Goal: Transaction & Acquisition: Purchase product/service

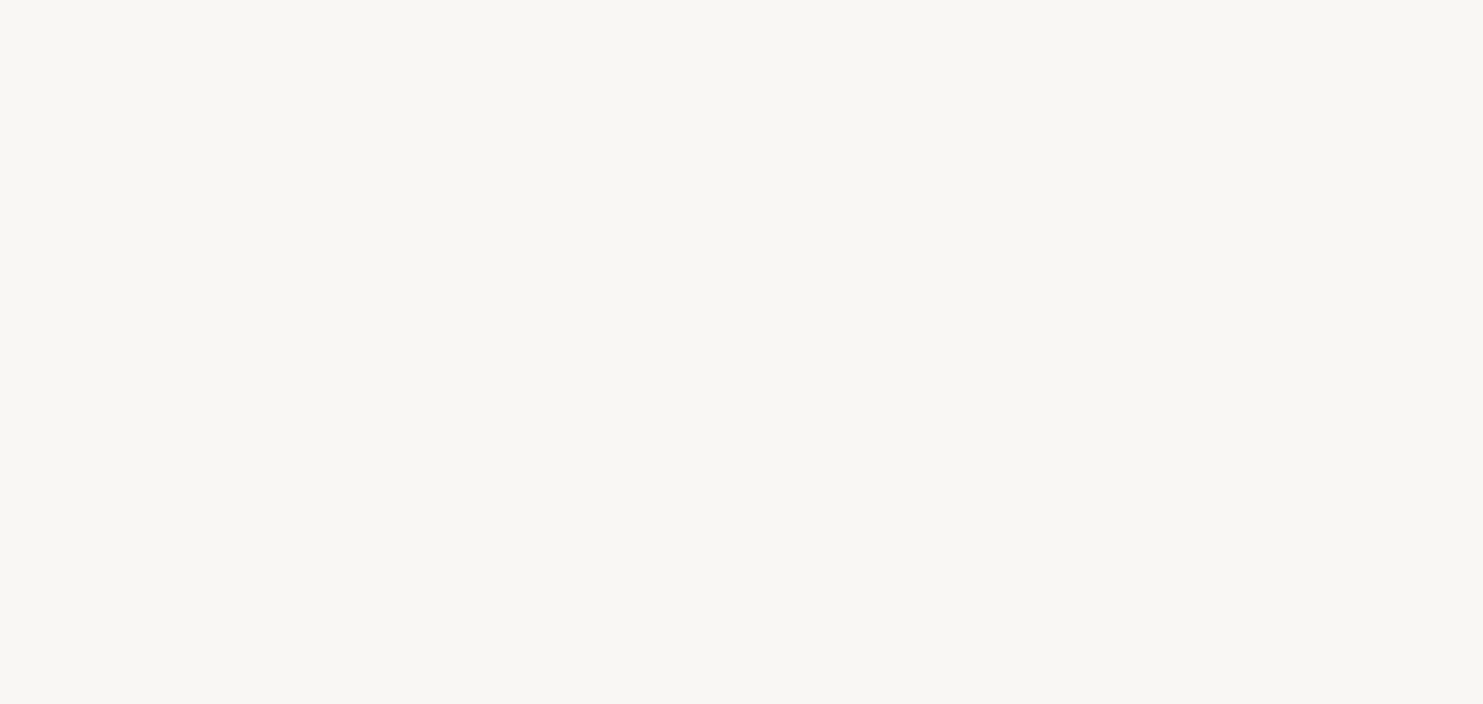
select select "FR"
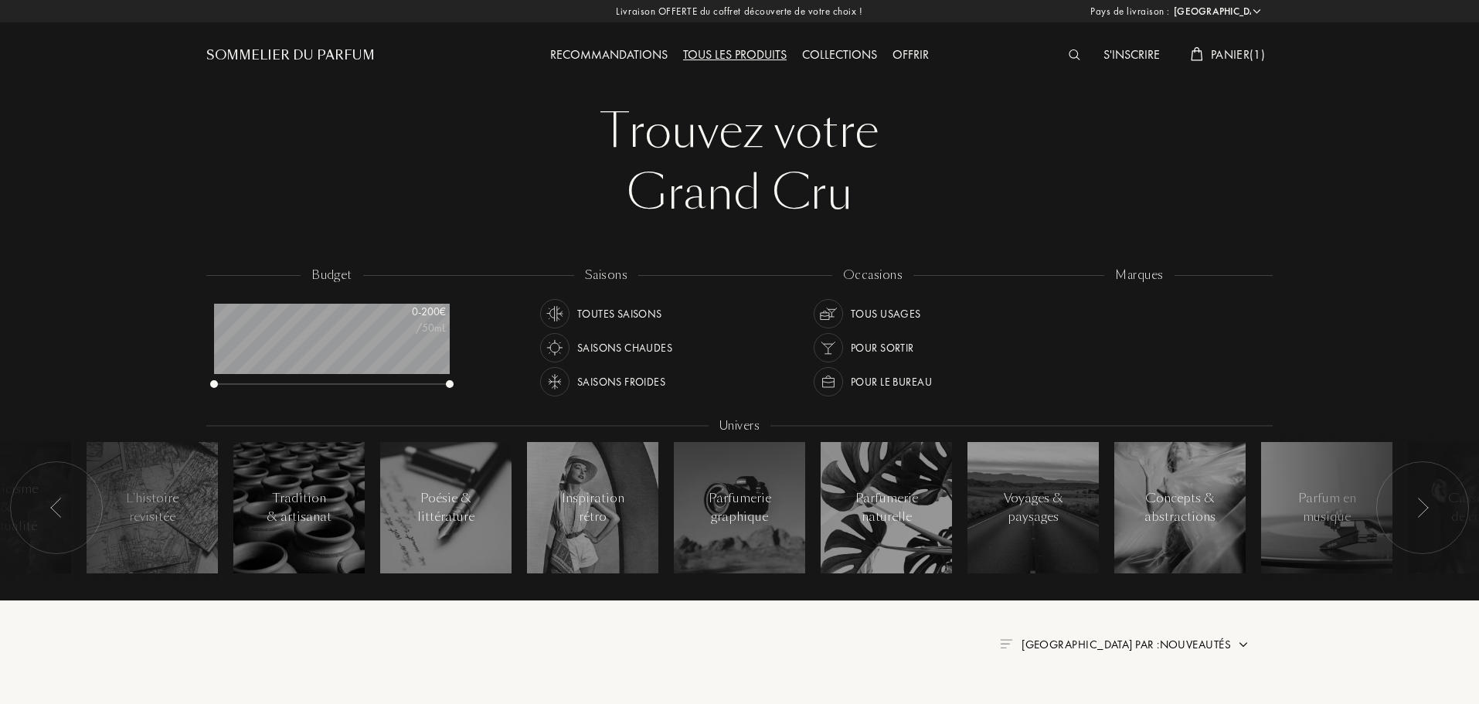
scroll to position [77, 236]
click at [1068, 51] on img at bounding box center [1074, 54] width 12 height 11
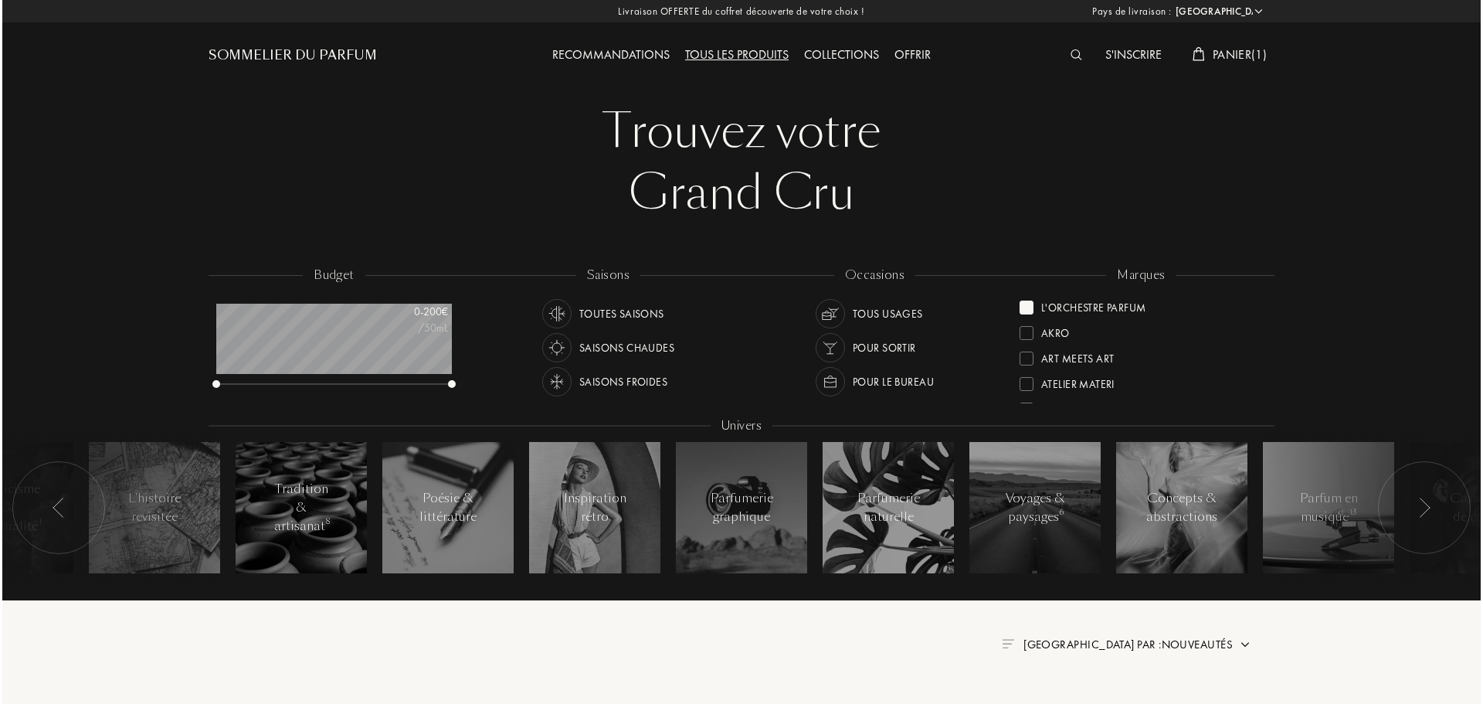
scroll to position [1, 0]
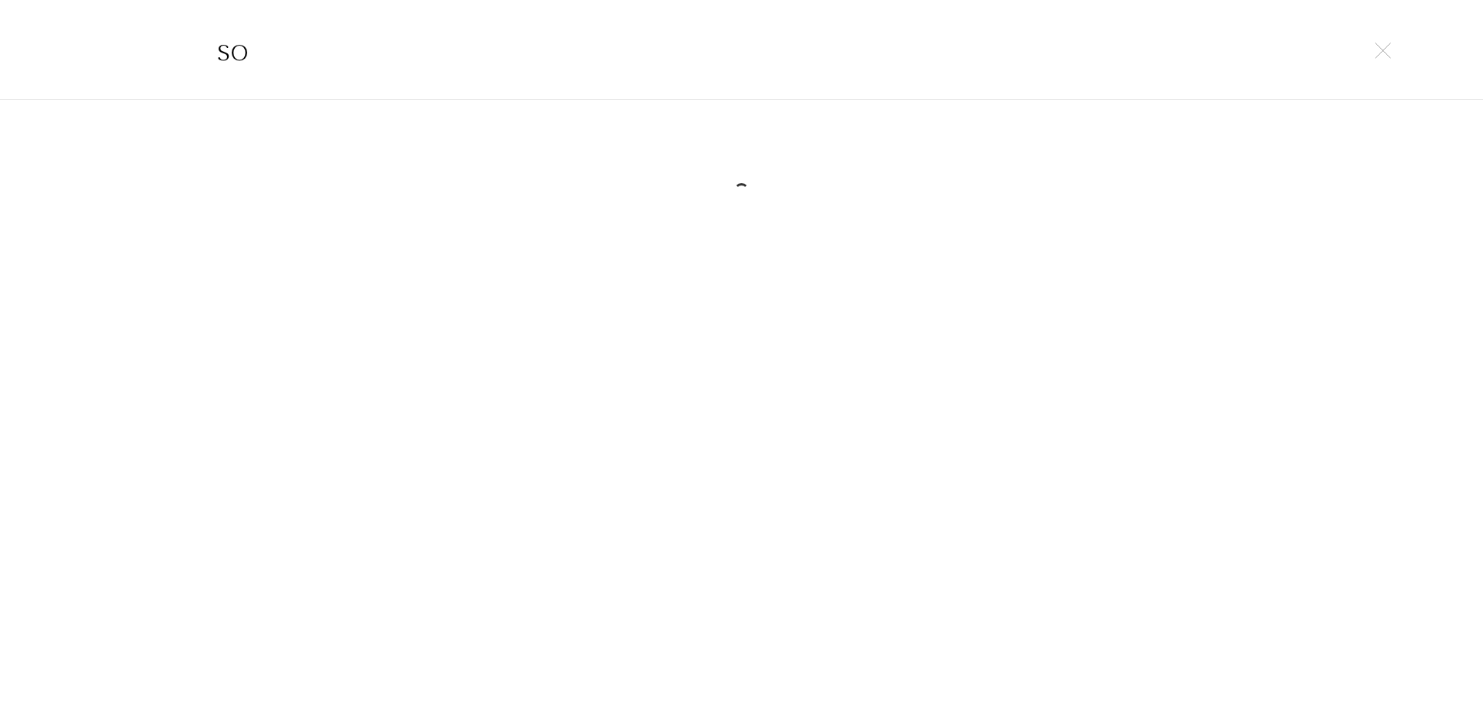
type input "s"
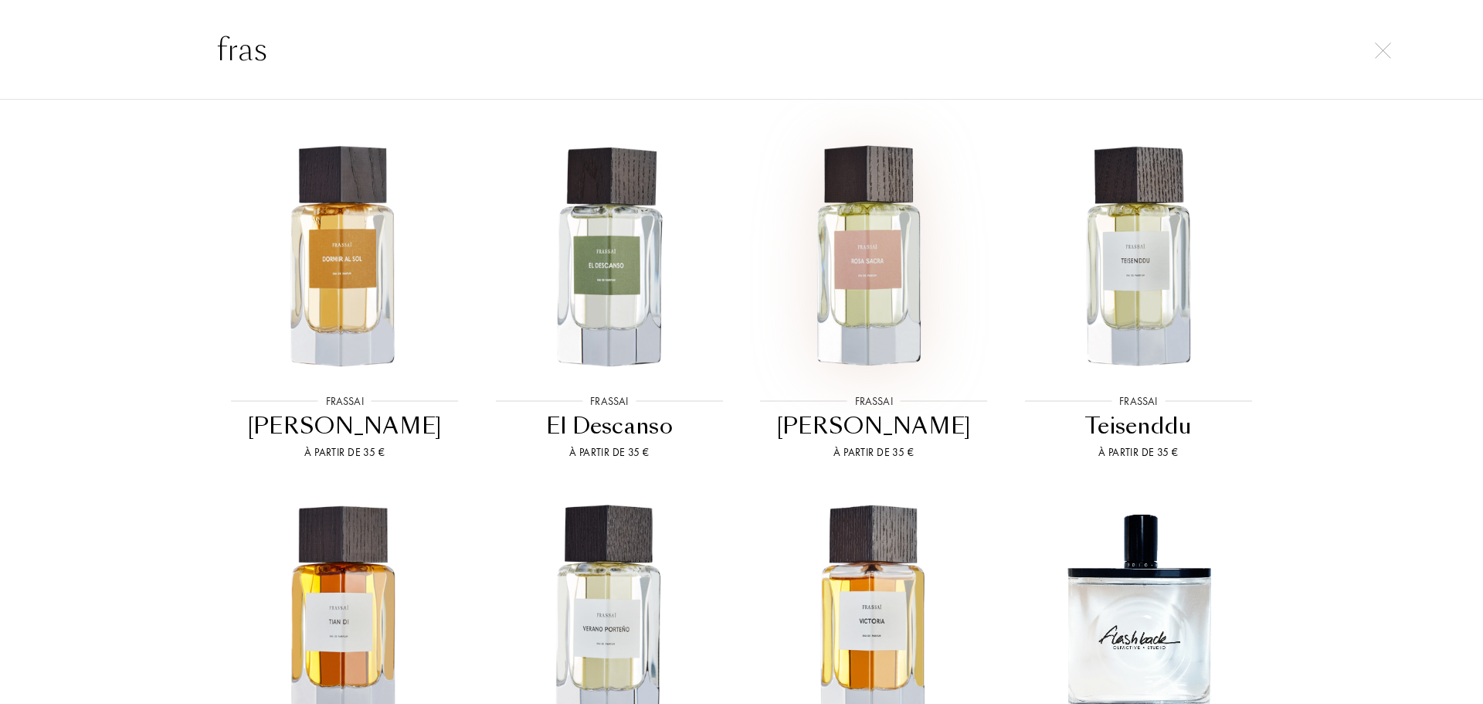
scroll to position [850, 0]
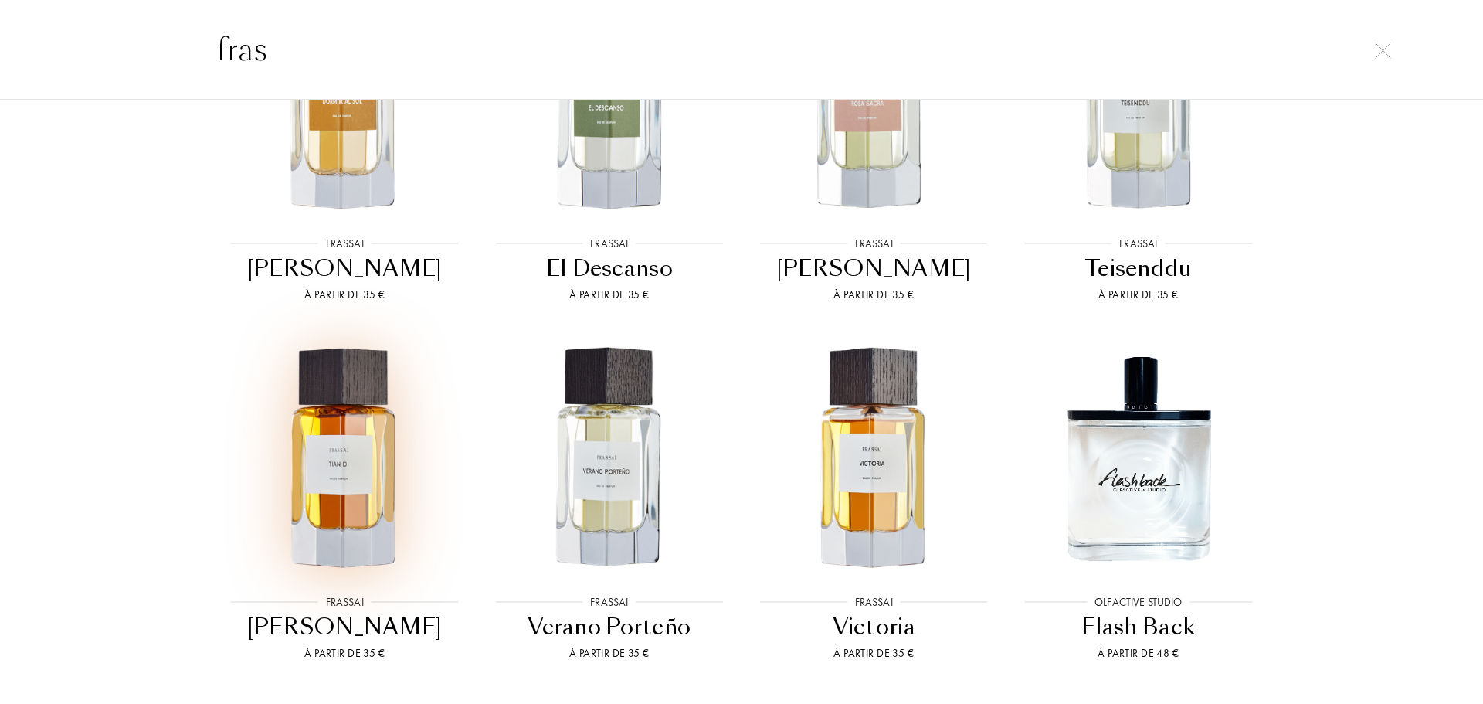
type input "fras"
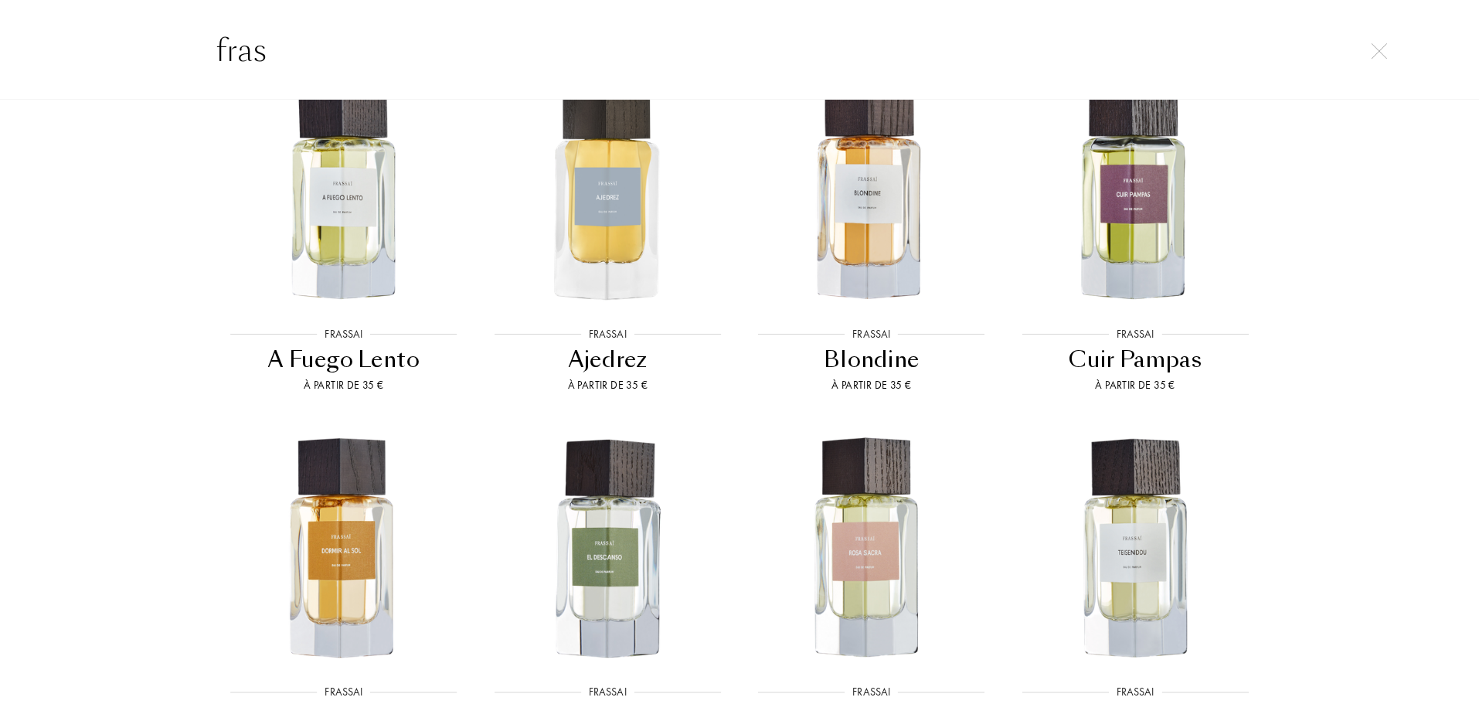
scroll to position [0, 0]
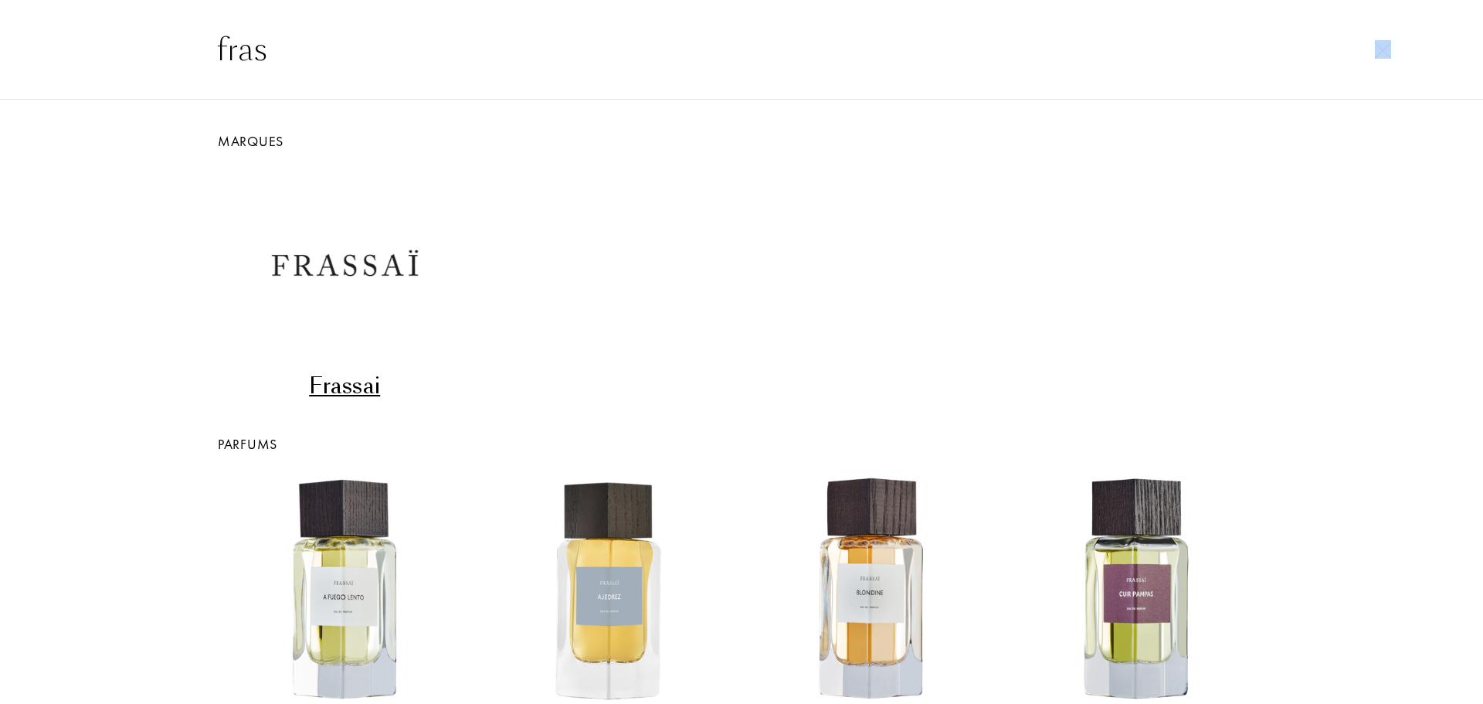
drag, startPoint x: 1394, startPoint y: 42, endPoint x: 1383, endPoint y: 48, distance: 12.8
click at [1391, 45] on div "fras" at bounding box center [741, 49] width 1483 height 100
click at [1382, 49] on img at bounding box center [1383, 50] width 16 height 16
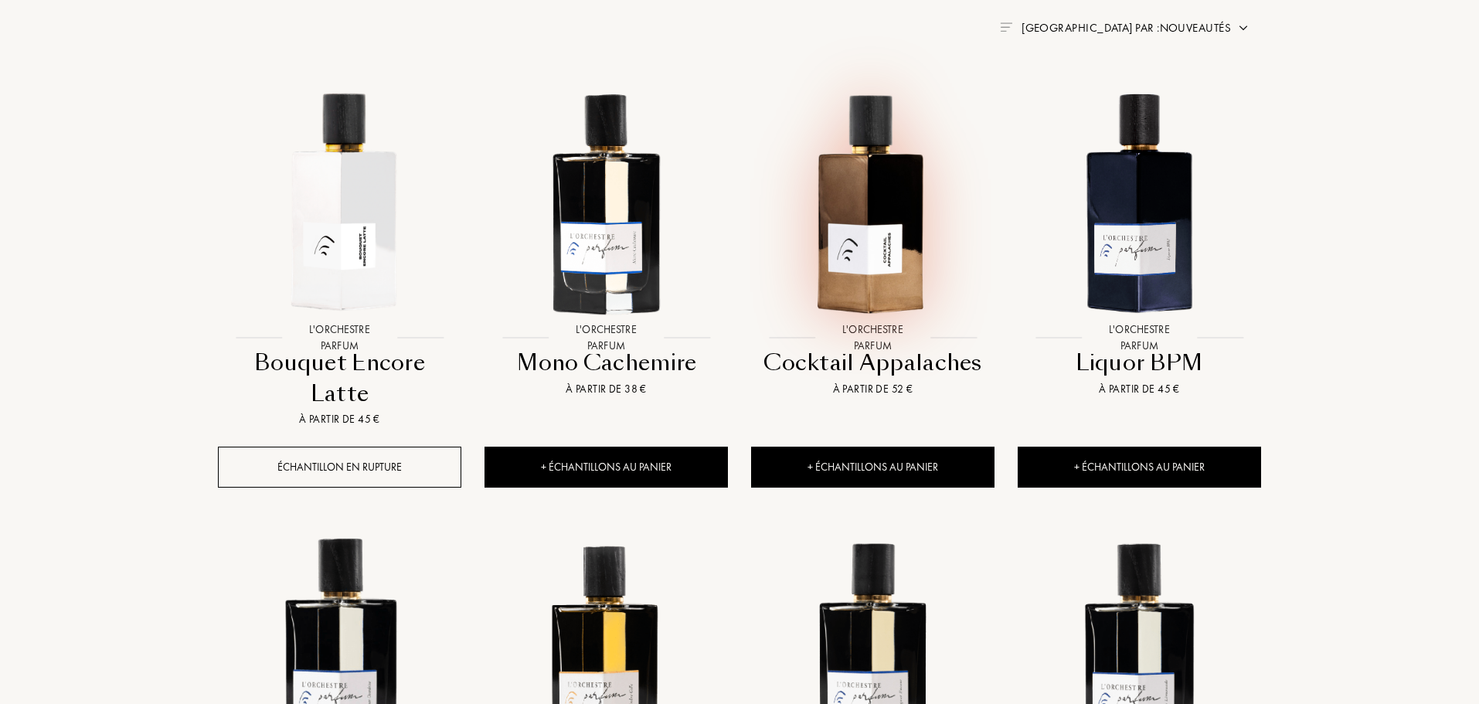
scroll to position [618, 0]
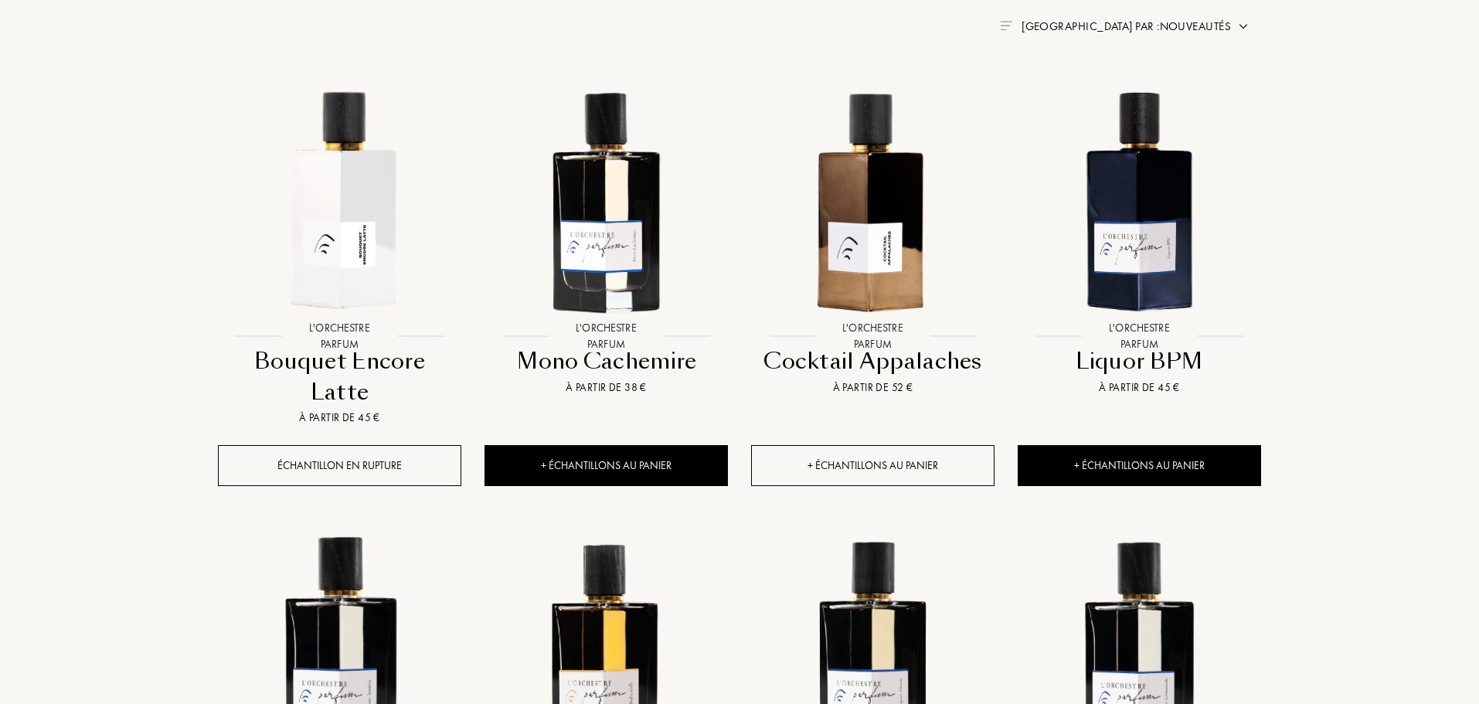
click at [870, 445] on div "+ Échantillons au panier" at bounding box center [872, 465] width 243 height 41
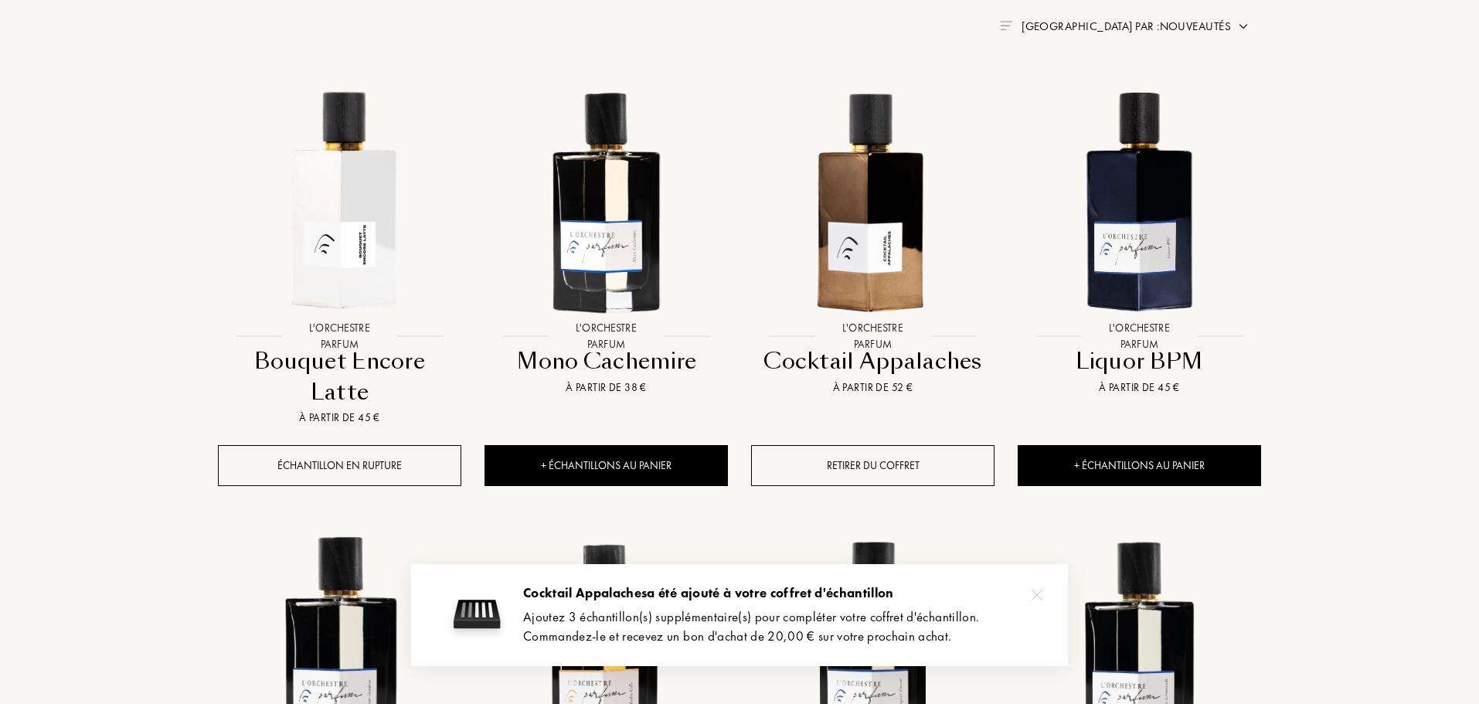
click at [721, 630] on div "Ajoutez 3 échantillon(s) supplémentaire(s) pour compléter votre coffret d'échan…" at bounding box center [783, 625] width 521 height 39
click at [521, 614] on div "Cocktail Appalaches a été ajouté à votre coffret d'échantillon Ajoutez 3 échant…" at bounding box center [739, 615] width 657 height 102
click at [481, 614] on img at bounding box center [477, 614] width 62 height 62
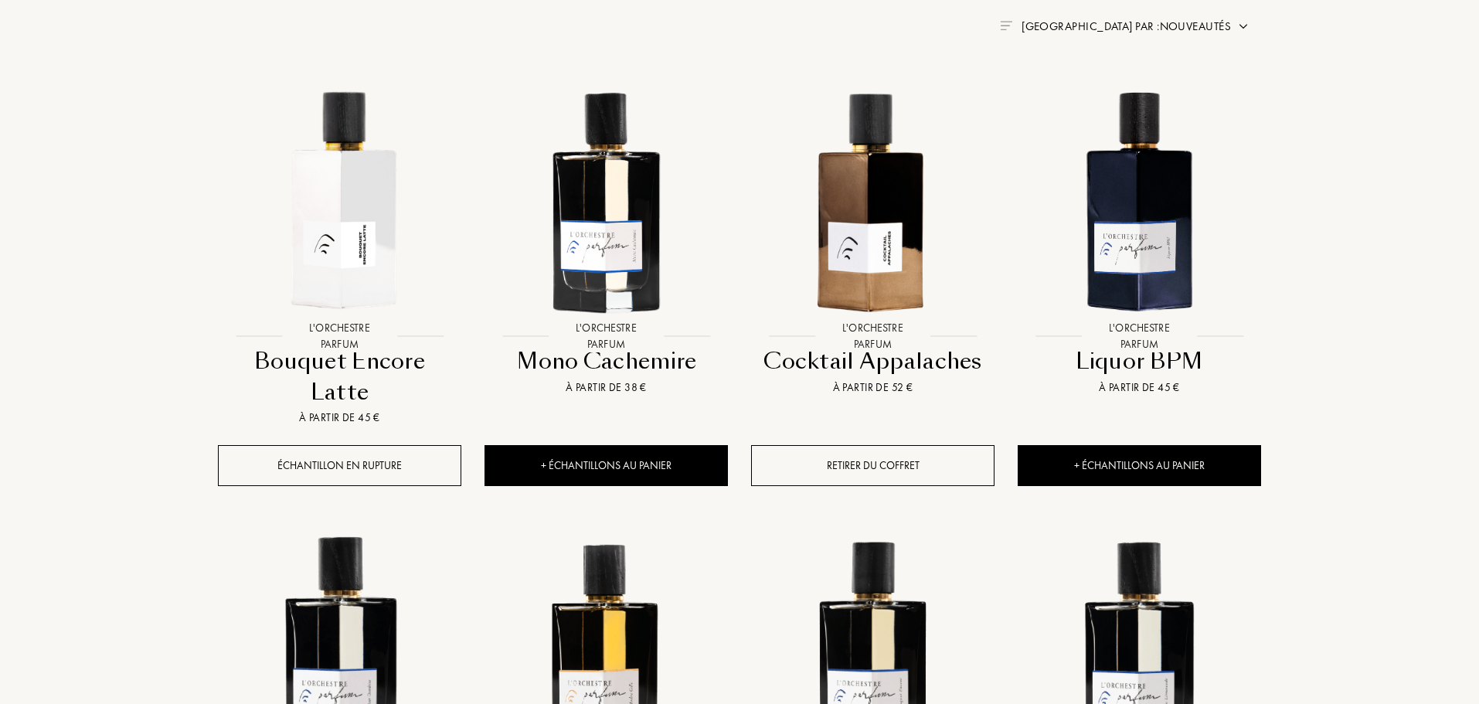
scroll to position [0, 0]
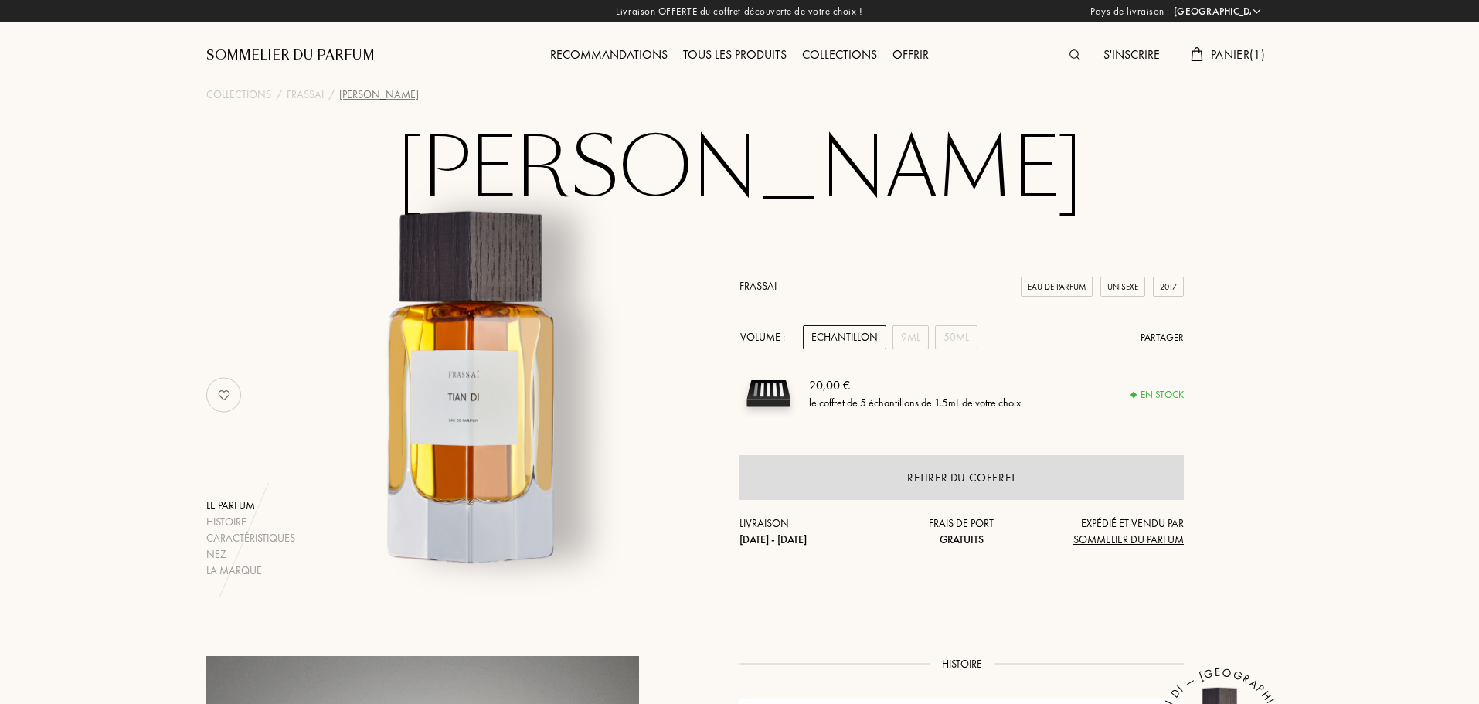
select select "FR"
click at [956, 339] on div "50mL" at bounding box center [956, 337] width 42 height 24
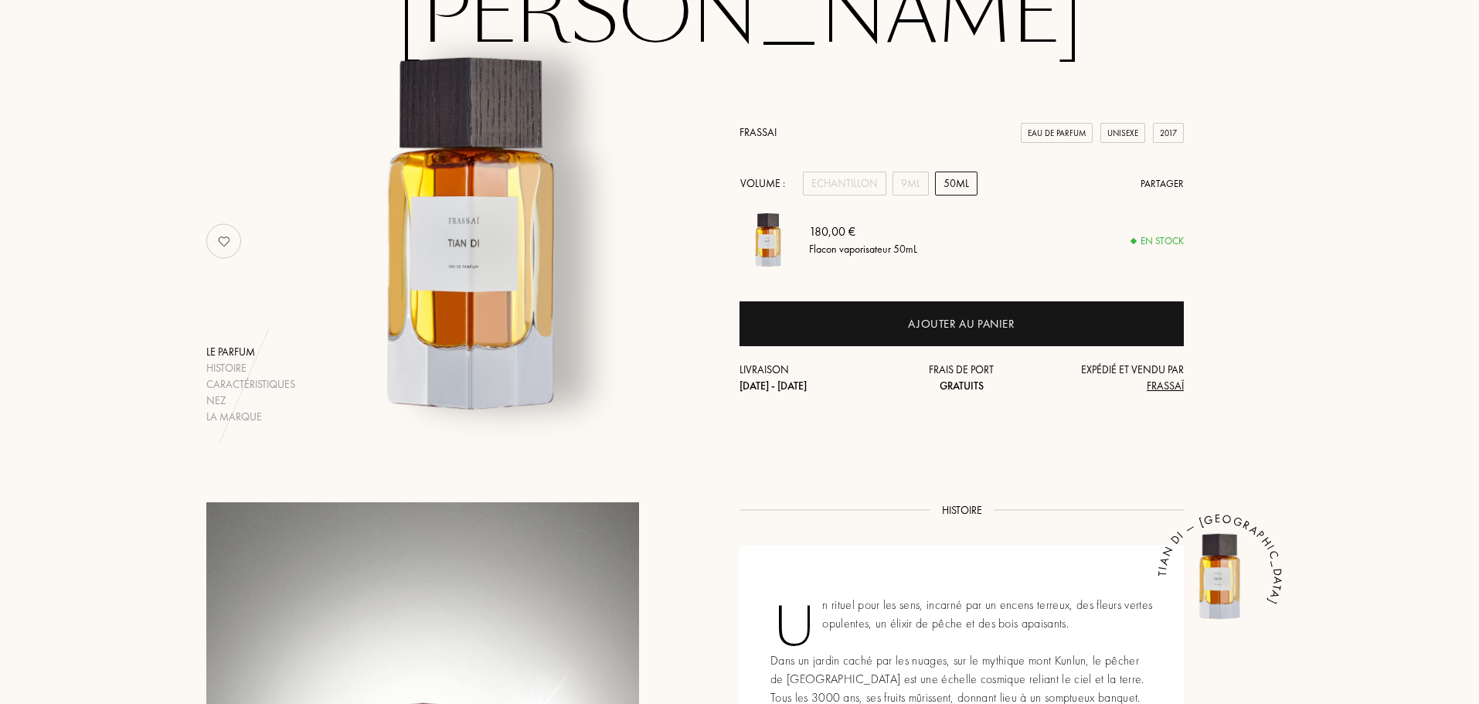
scroll to position [154, 0]
